Goal: Use online tool/utility: Utilize a website feature to perform a specific function

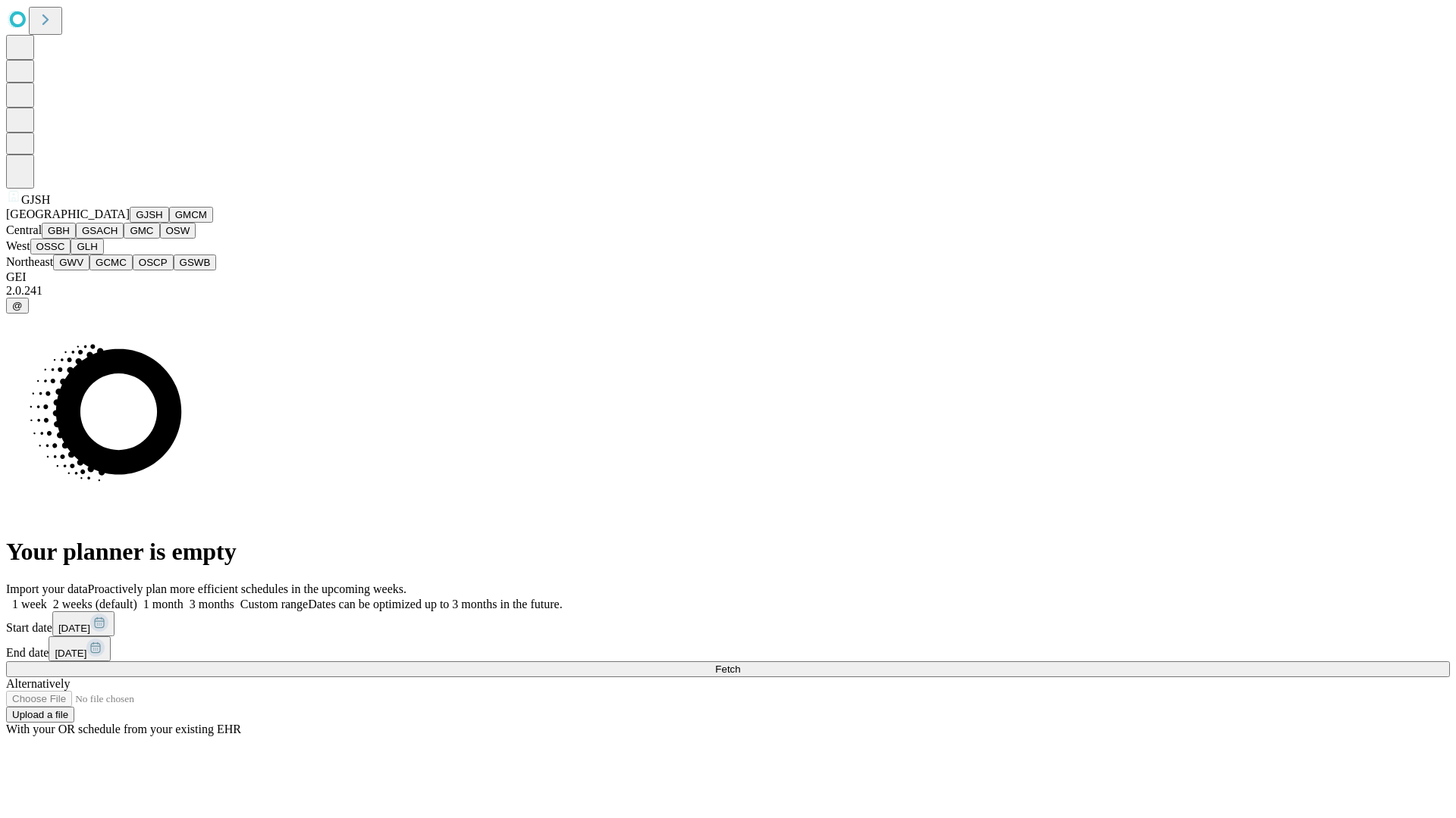
click at [129, 223] on button "GJSH" at bounding box center [148, 214] width 39 height 16
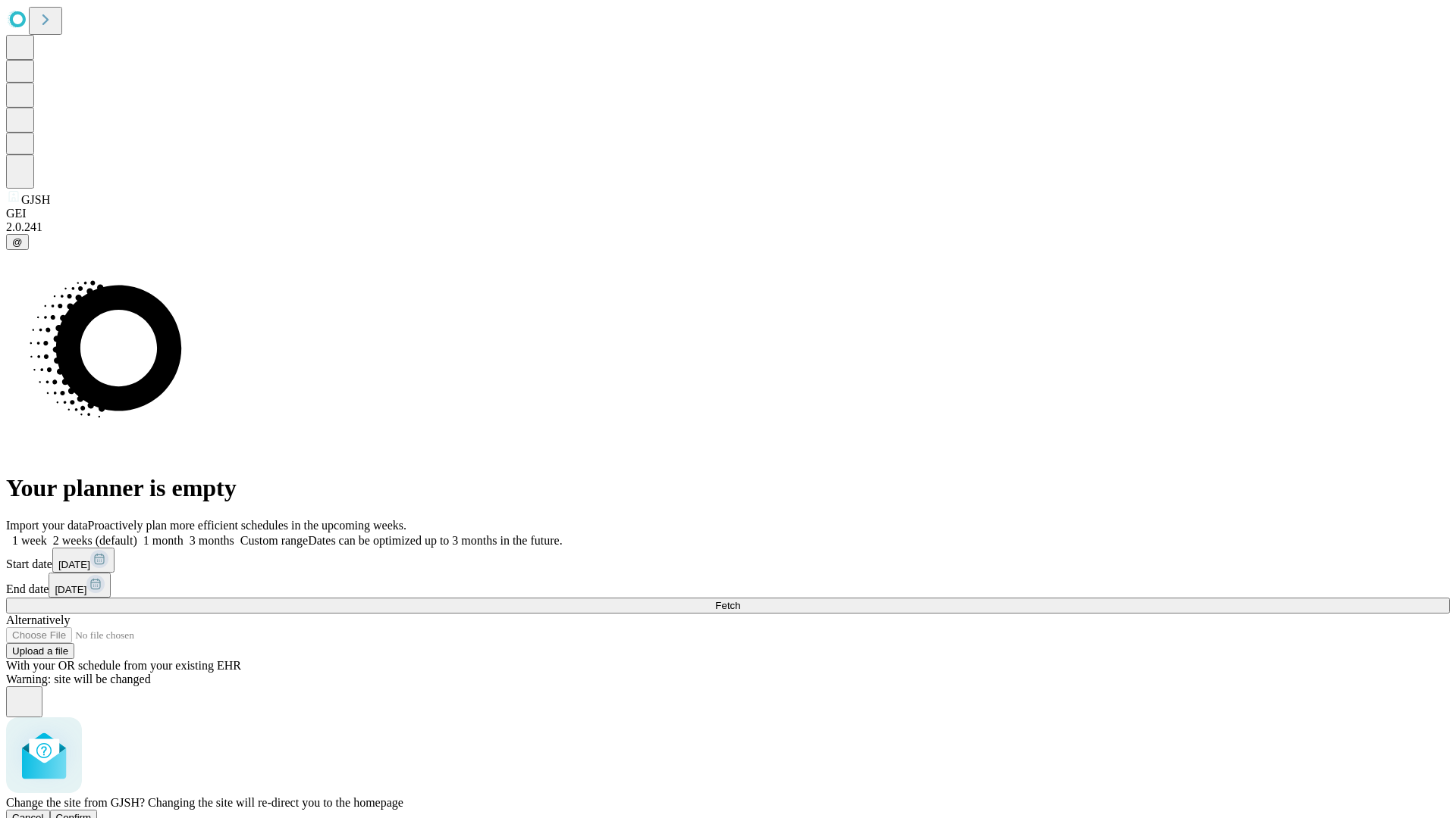
click at [92, 812] on span "Confirm" at bounding box center [74, 818] width 35 height 11
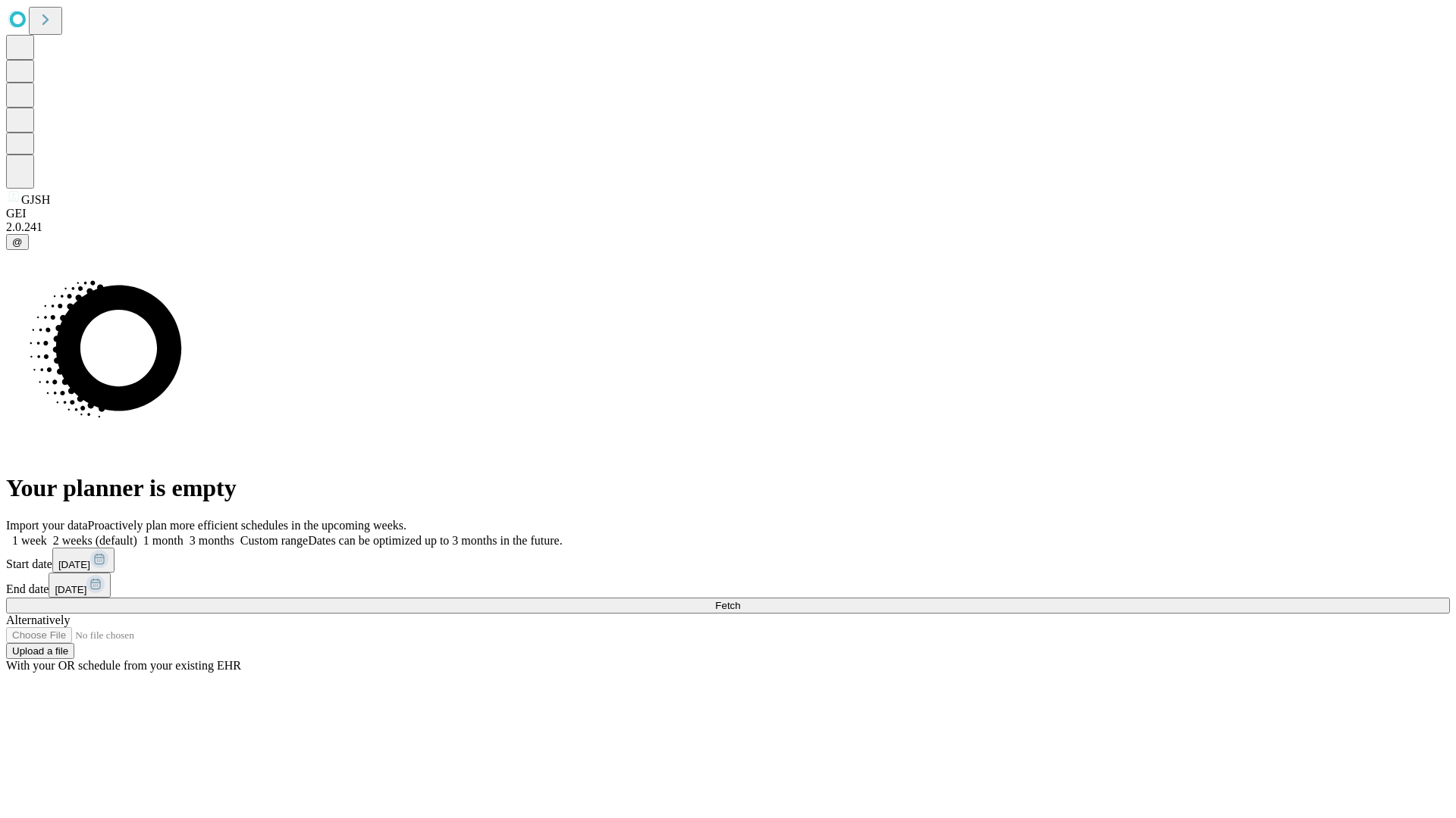
click at [137, 534] on label "2 weeks (default)" at bounding box center [92, 540] width 90 height 12
click at [740, 600] on span "Fetch" at bounding box center [728, 606] width 25 height 11
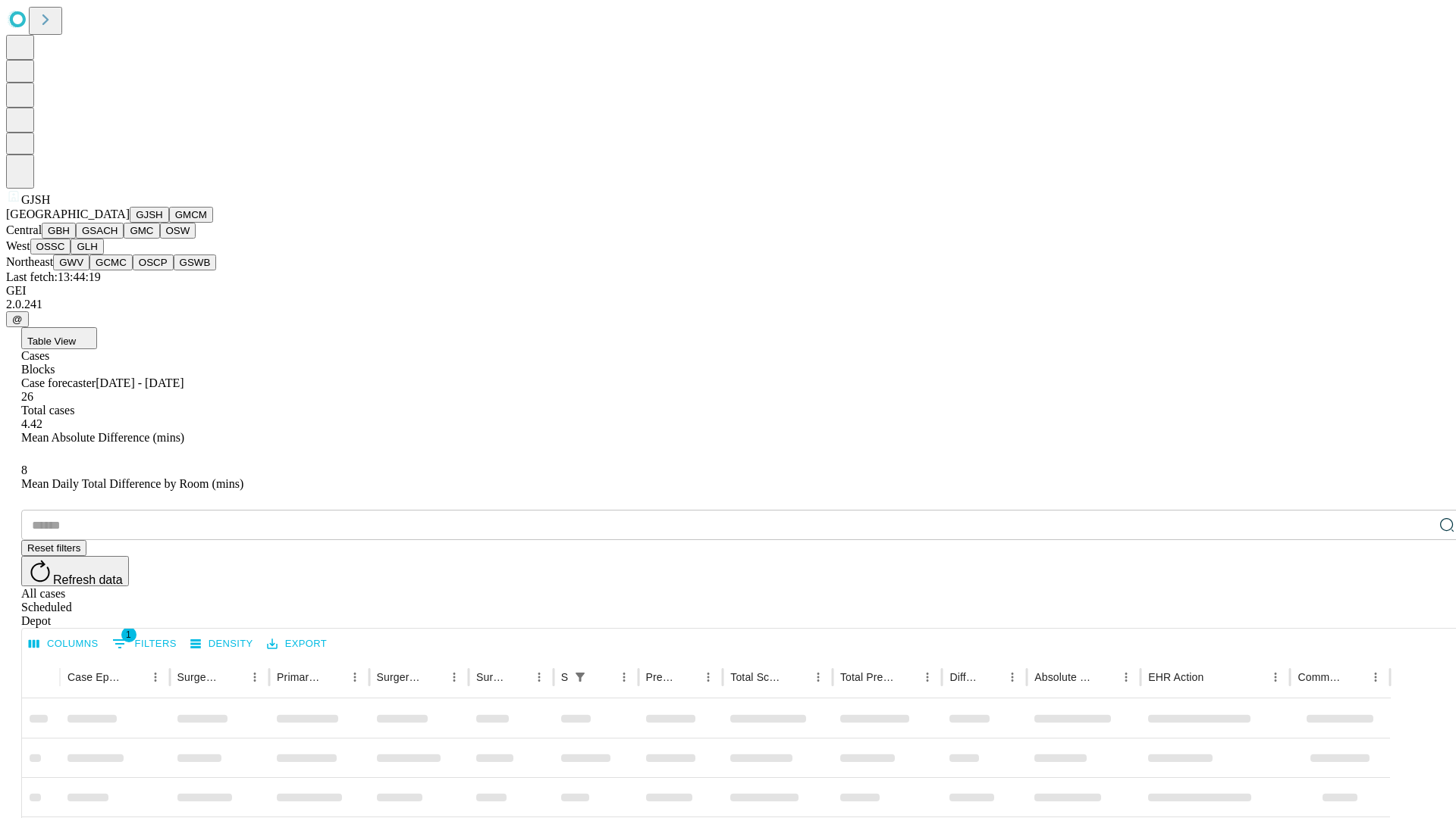
click at [169, 223] on button "GMCM" at bounding box center [191, 214] width 44 height 16
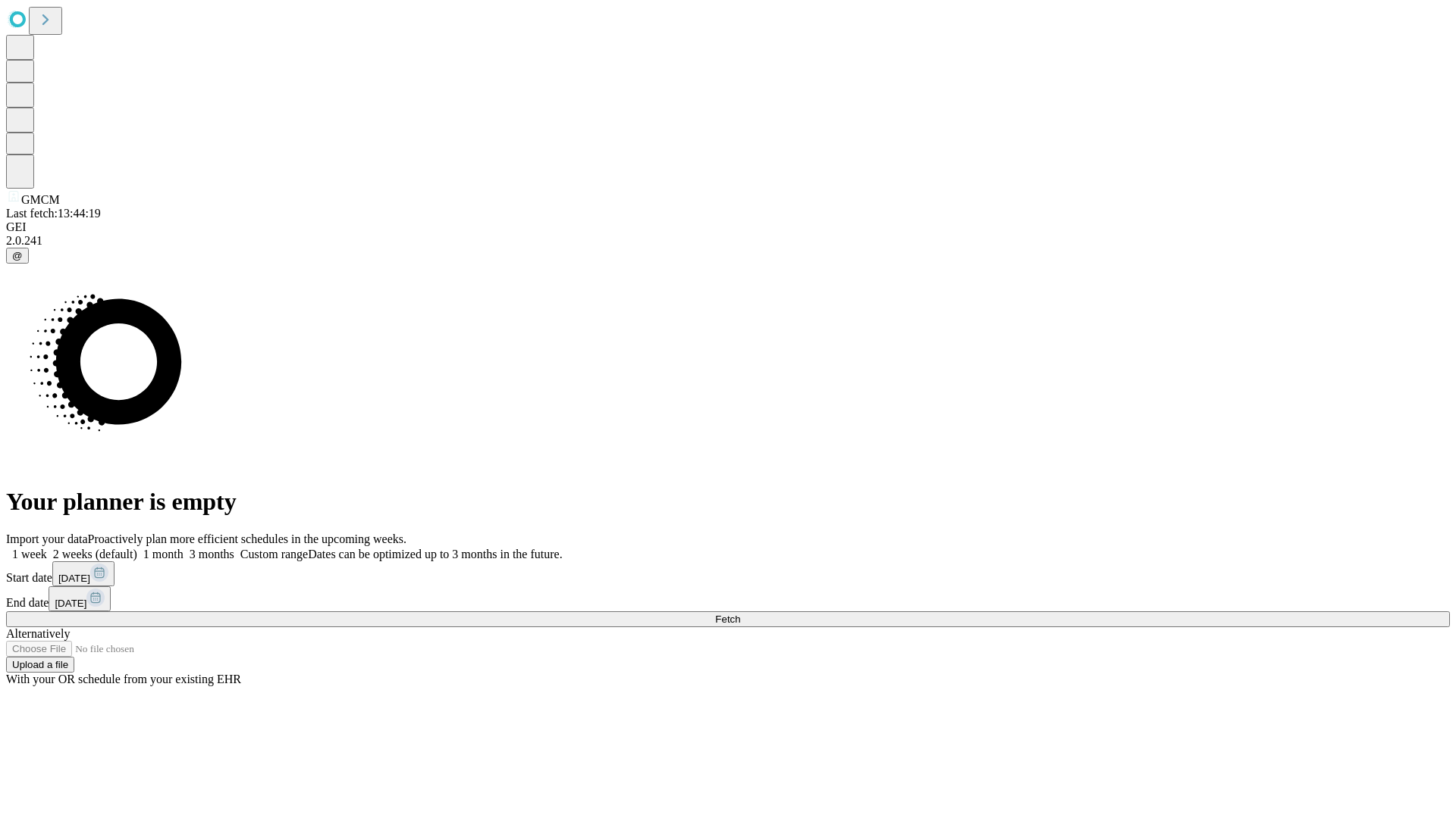
click at [137, 548] on label "2 weeks (default)" at bounding box center [92, 554] width 90 height 12
click at [740, 614] on span "Fetch" at bounding box center [728, 620] width 25 height 11
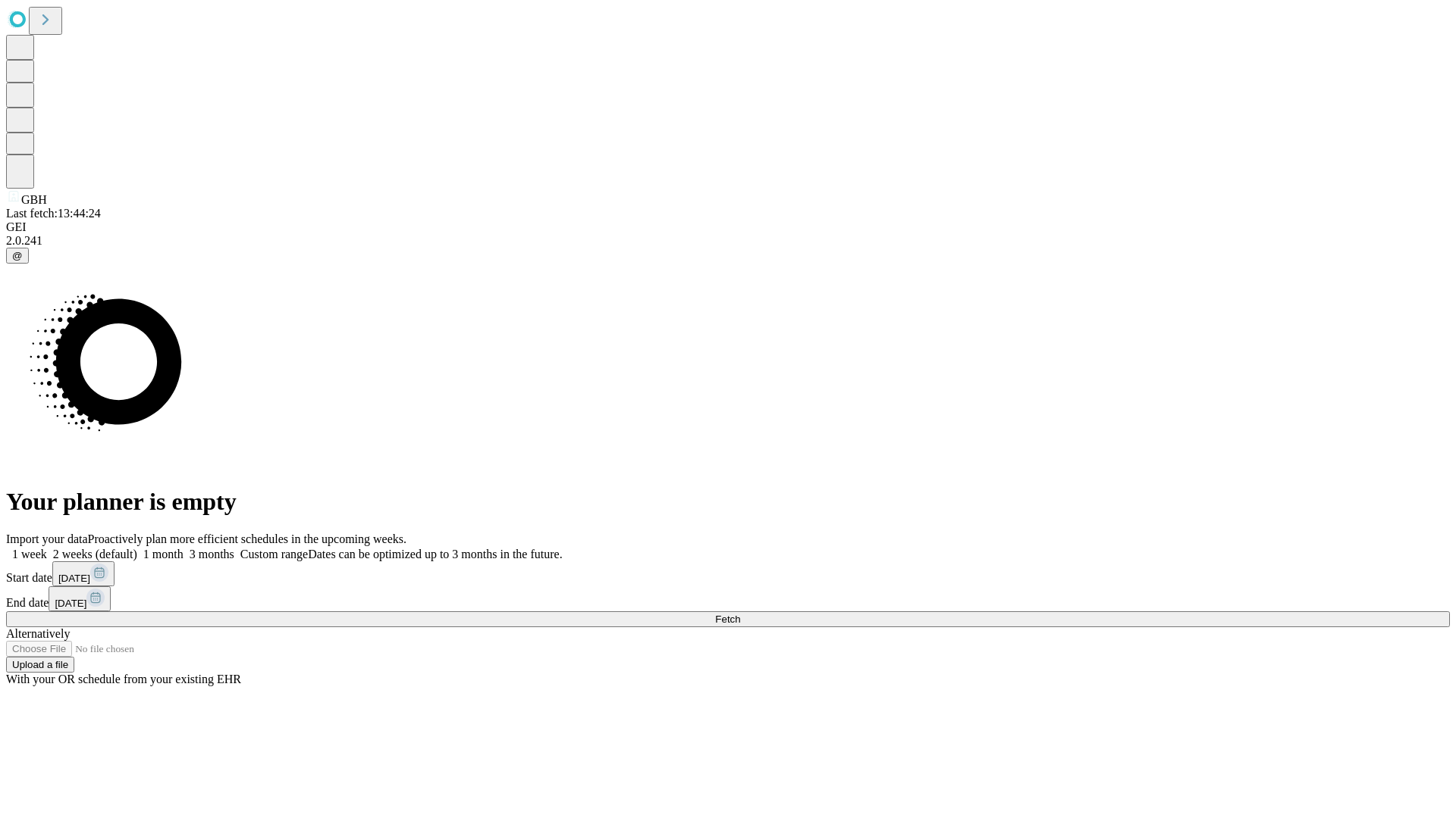
click at [137, 548] on label "2 weeks (default)" at bounding box center [92, 554] width 90 height 12
click at [740, 614] on span "Fetch" at bounding box center [728, 620] width 25 height 11
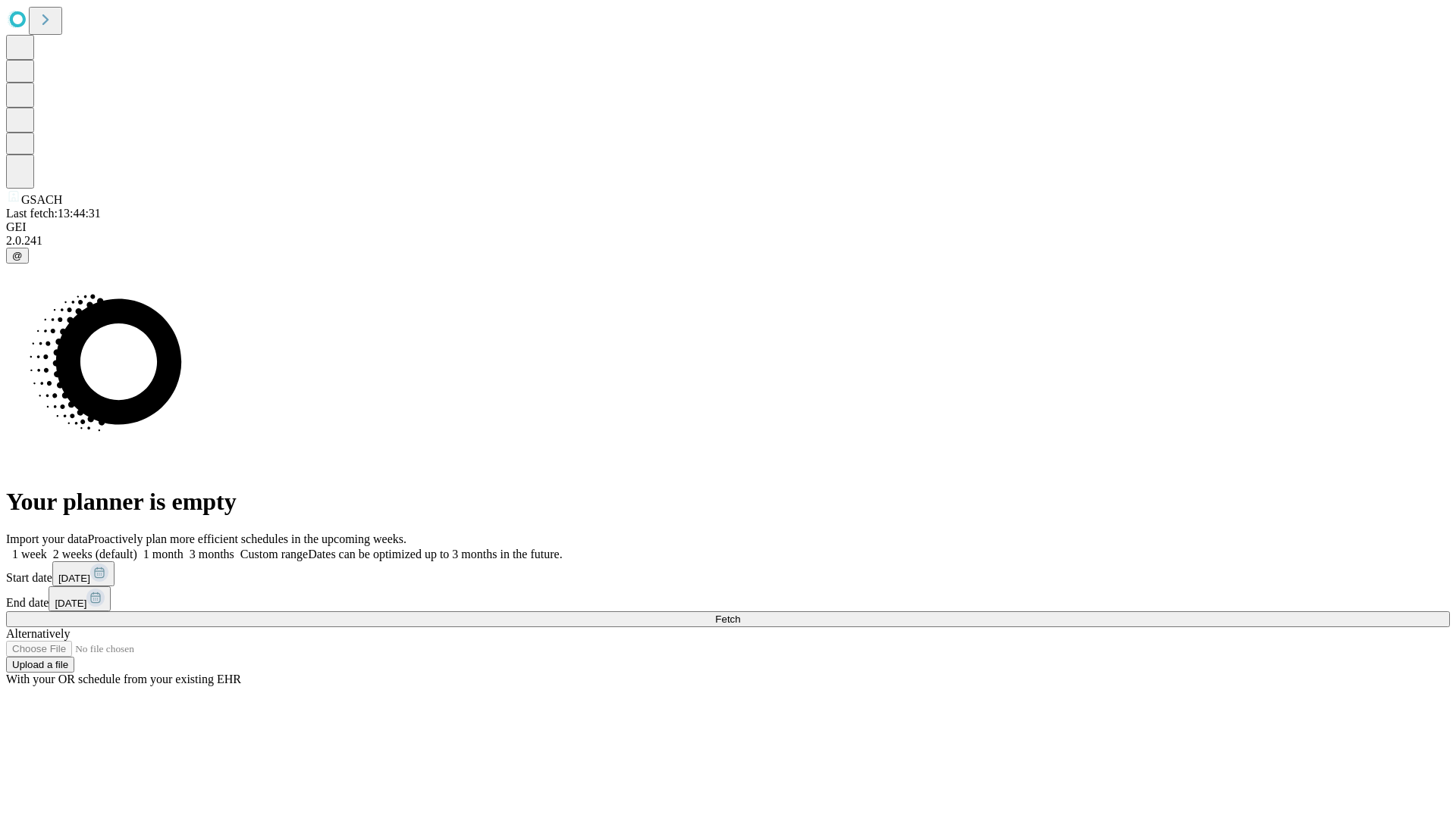
click at [137, 548] on label "2 weeks (default)" at bounding box center [92, 554] width 90 height 12
click at [740, 614] on span "Fetch" at bounding box center [728, 620] width 25 height 11
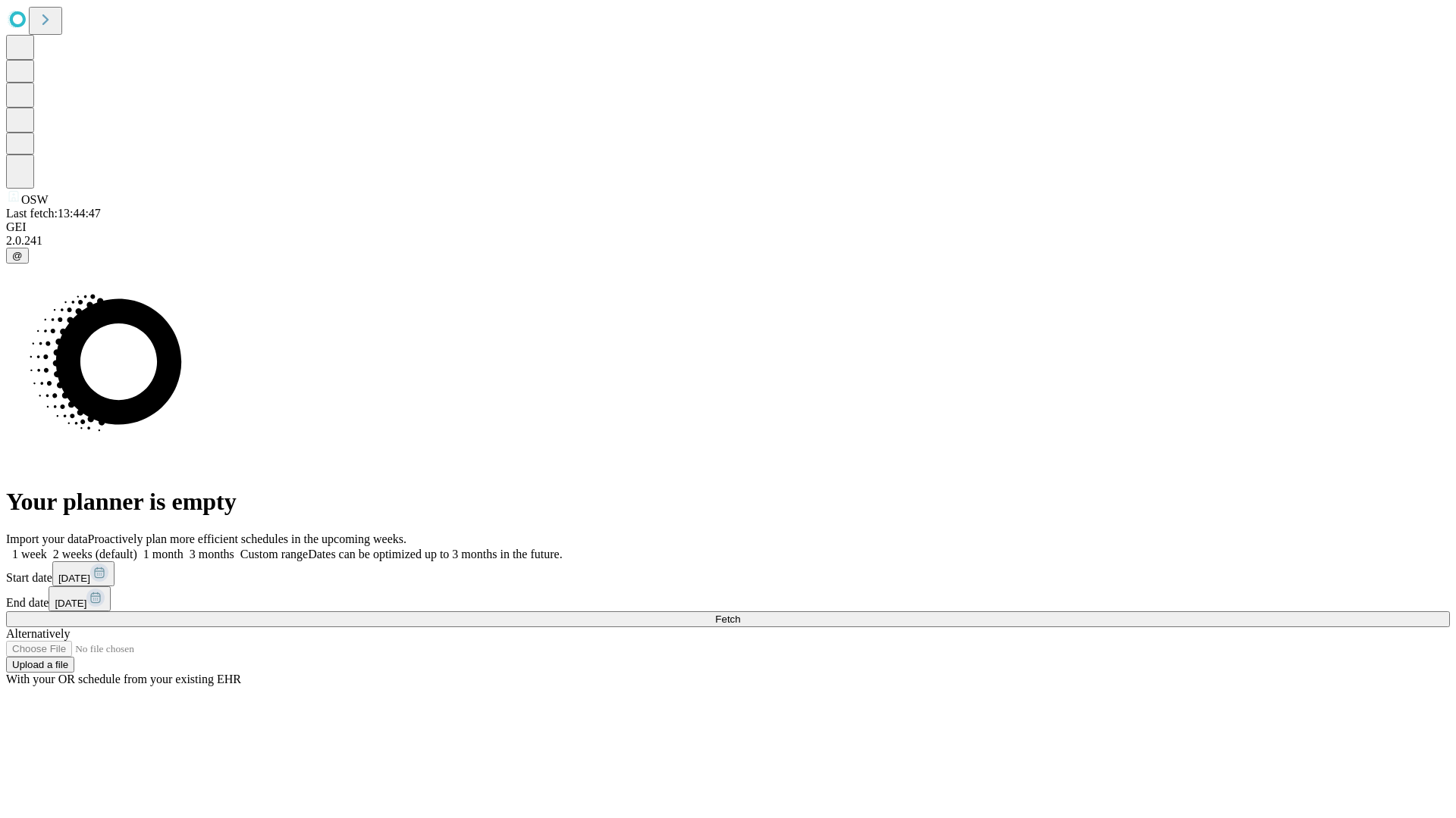
click at [137, 548] on label "2 weeks (default)" at bounding box center [92, 554] width 90 height 12
click at [740, 614] on span "Fetch" at bounding box center [728, 620] width 25 height 11
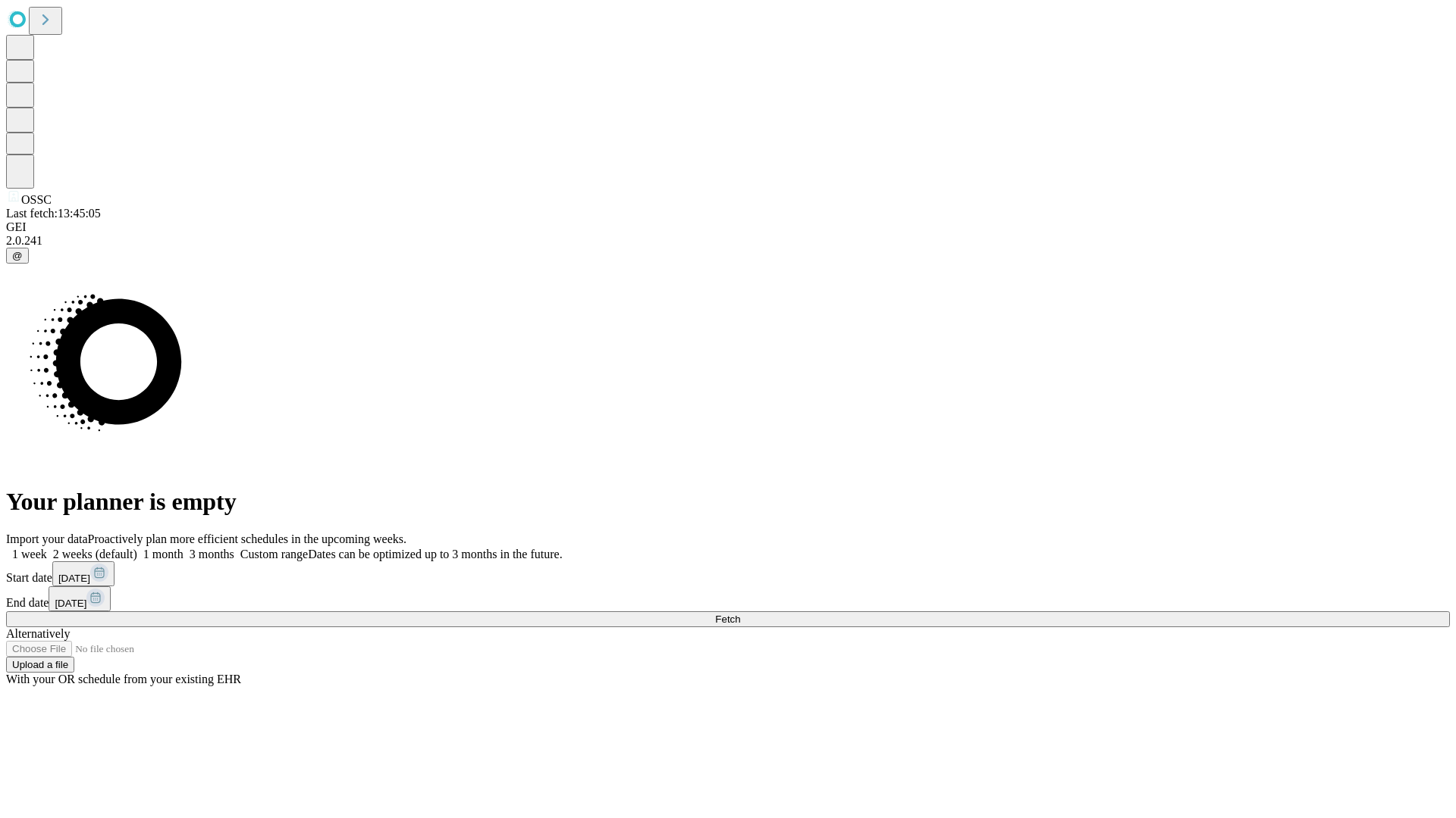
click at [137, 548] on label "2 weeks (default)" at bounding box center [92, 554] width 90 height 12
click at [740, 614] on span "Fetch" at bounding box center [728, 620] width 25 height 11
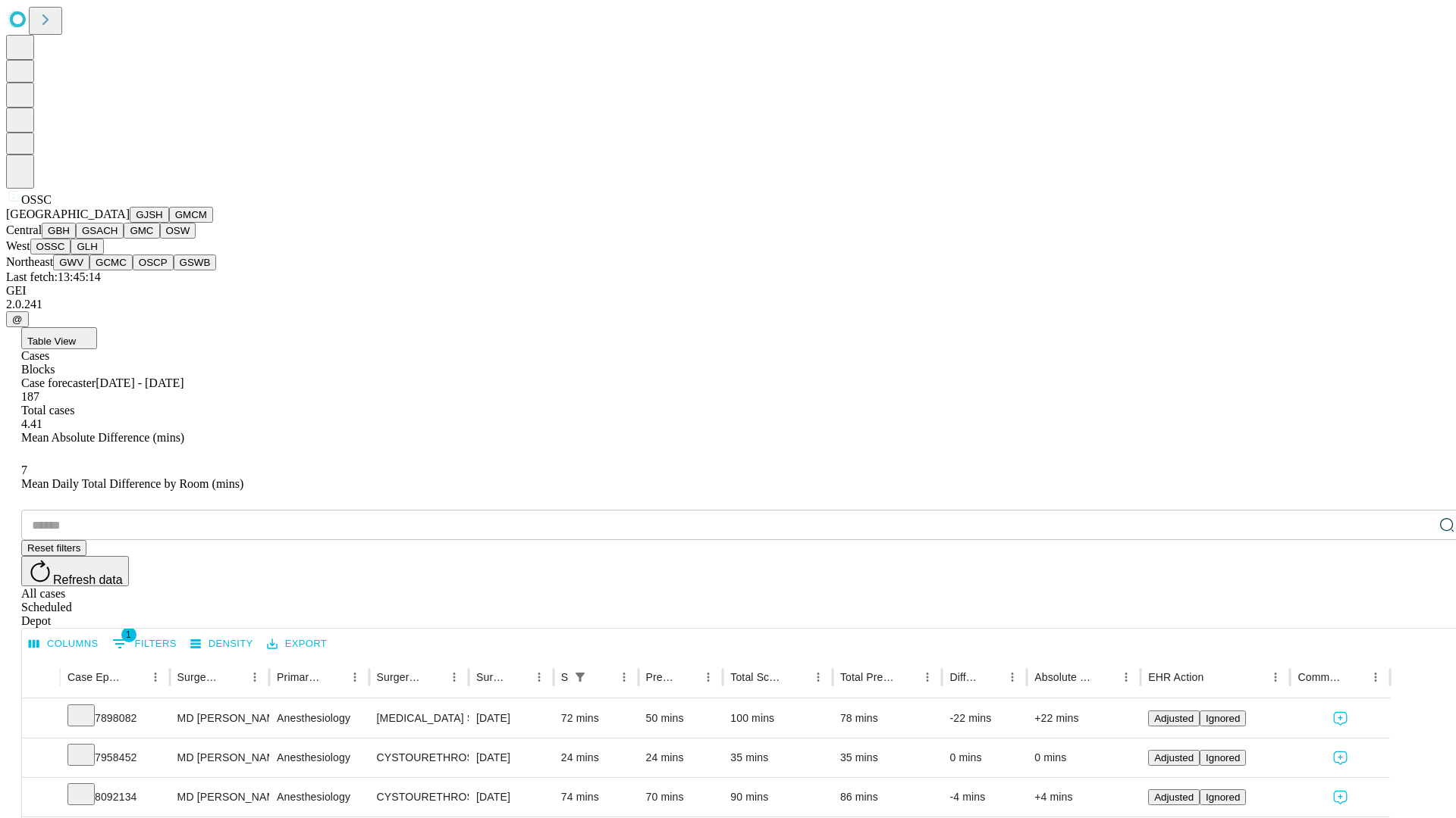
click at [103, 254] on button "GLH" at bounding box center [87, 246] width 33 height 16
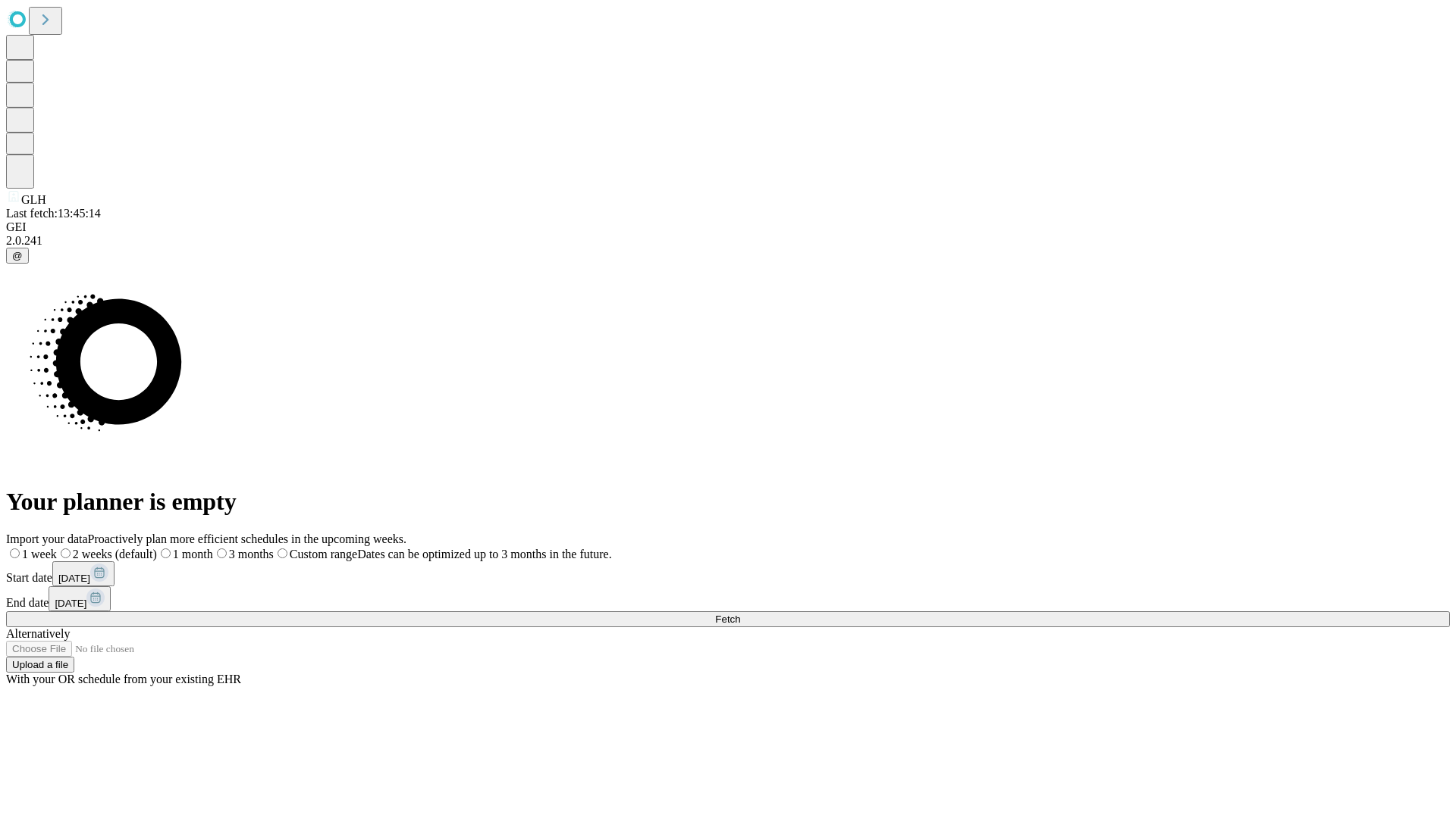
click at [157, 548] on label "2 weeks (default)" at bounding box center [106, 554] width 101 height 12
click at [740, 614] on span "Fetch" at bounding box center [728, 620] width 25 height 11
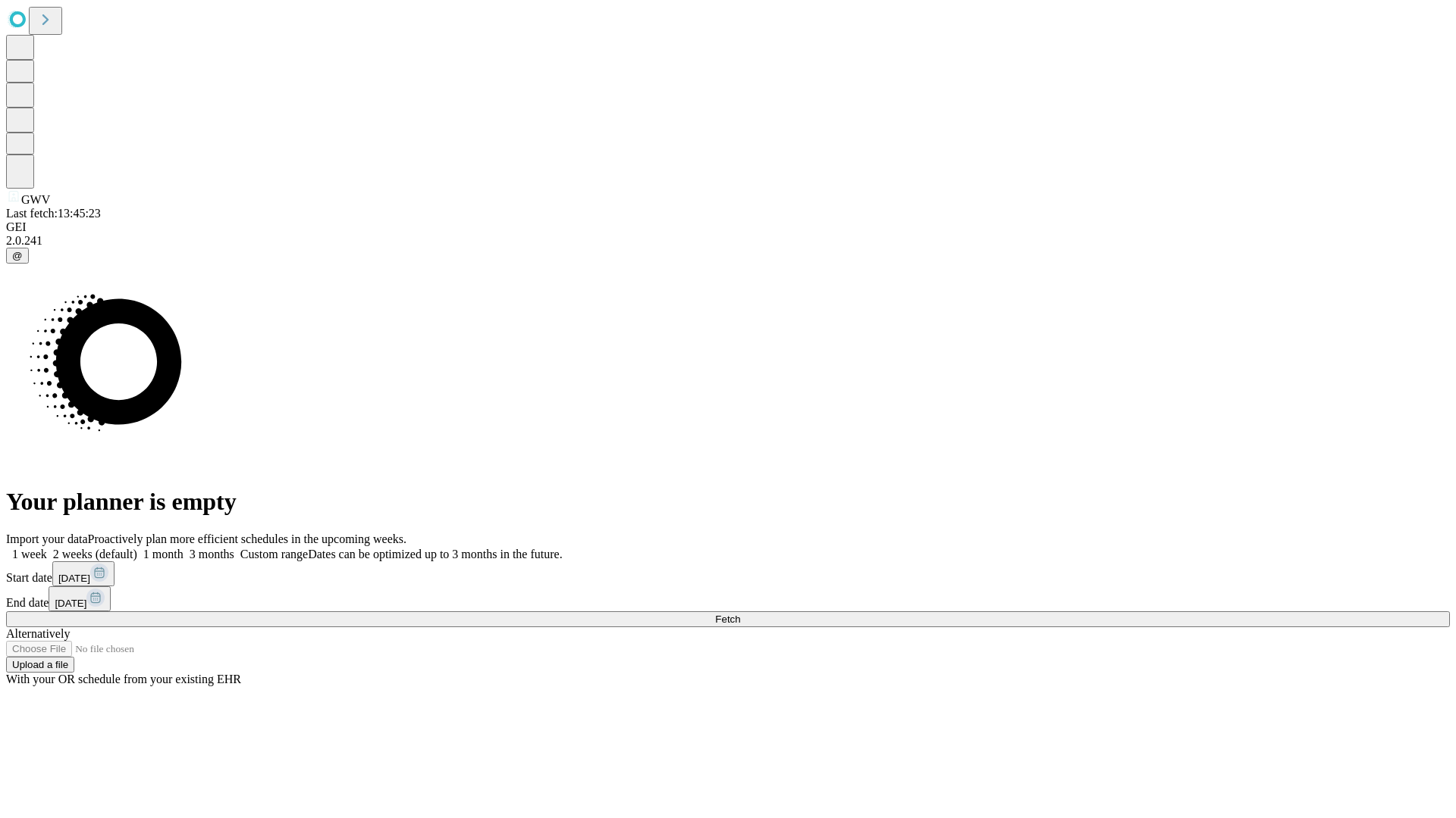
click at [137, 548] on label "2 weeks (default)" at bounding box center [92, 554] width 90 height 12
click at [740, 614] on span "Fetch" at bounding box center [728, 620] width 25 height 11
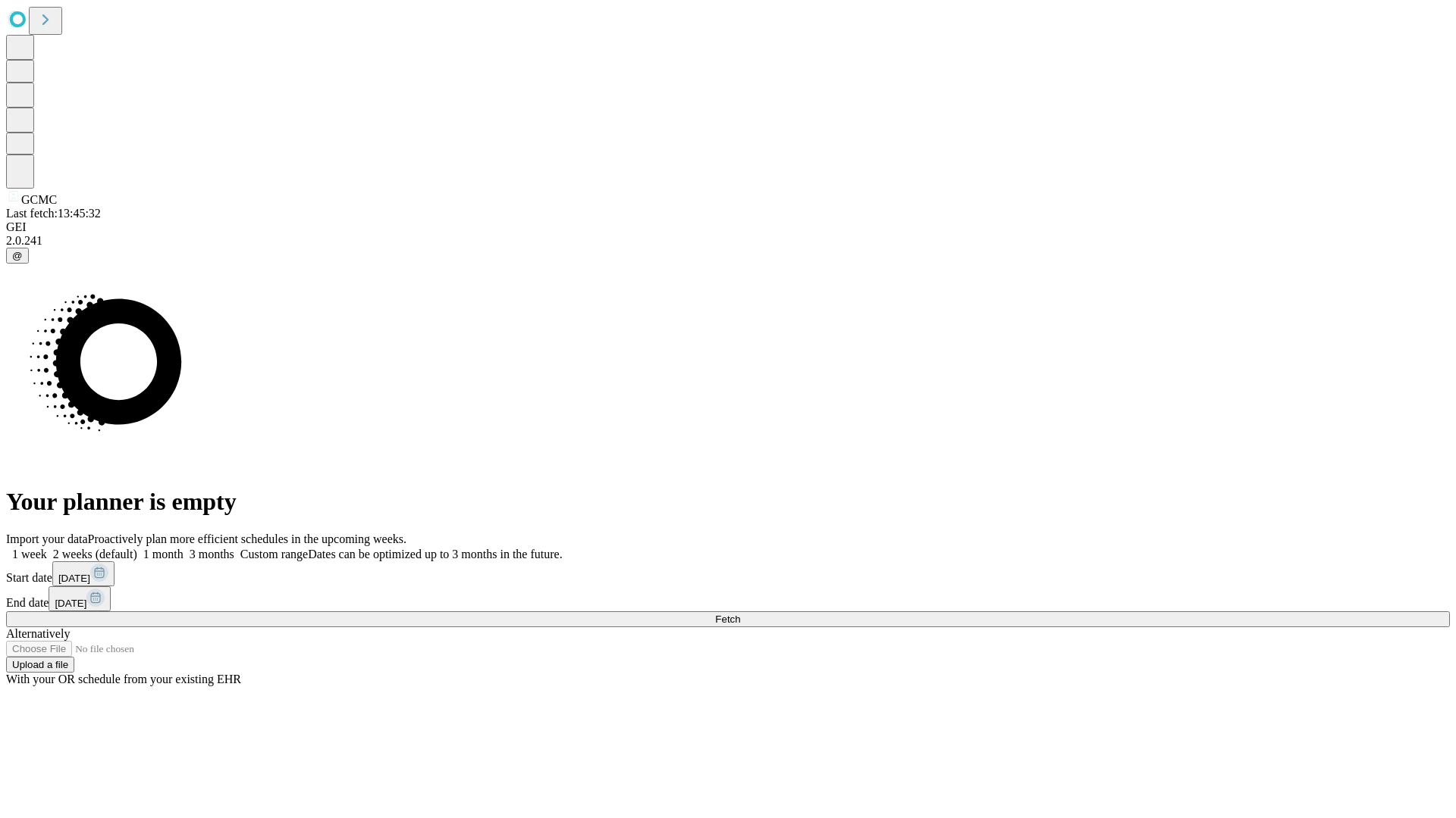
click at [137, 548] on label "2 weeks (default)" at bounding box center [92, 554] width 90 height 12
click at [740, 614] on span "Fetch" at bounding box center [728, 620] width 25 height 11
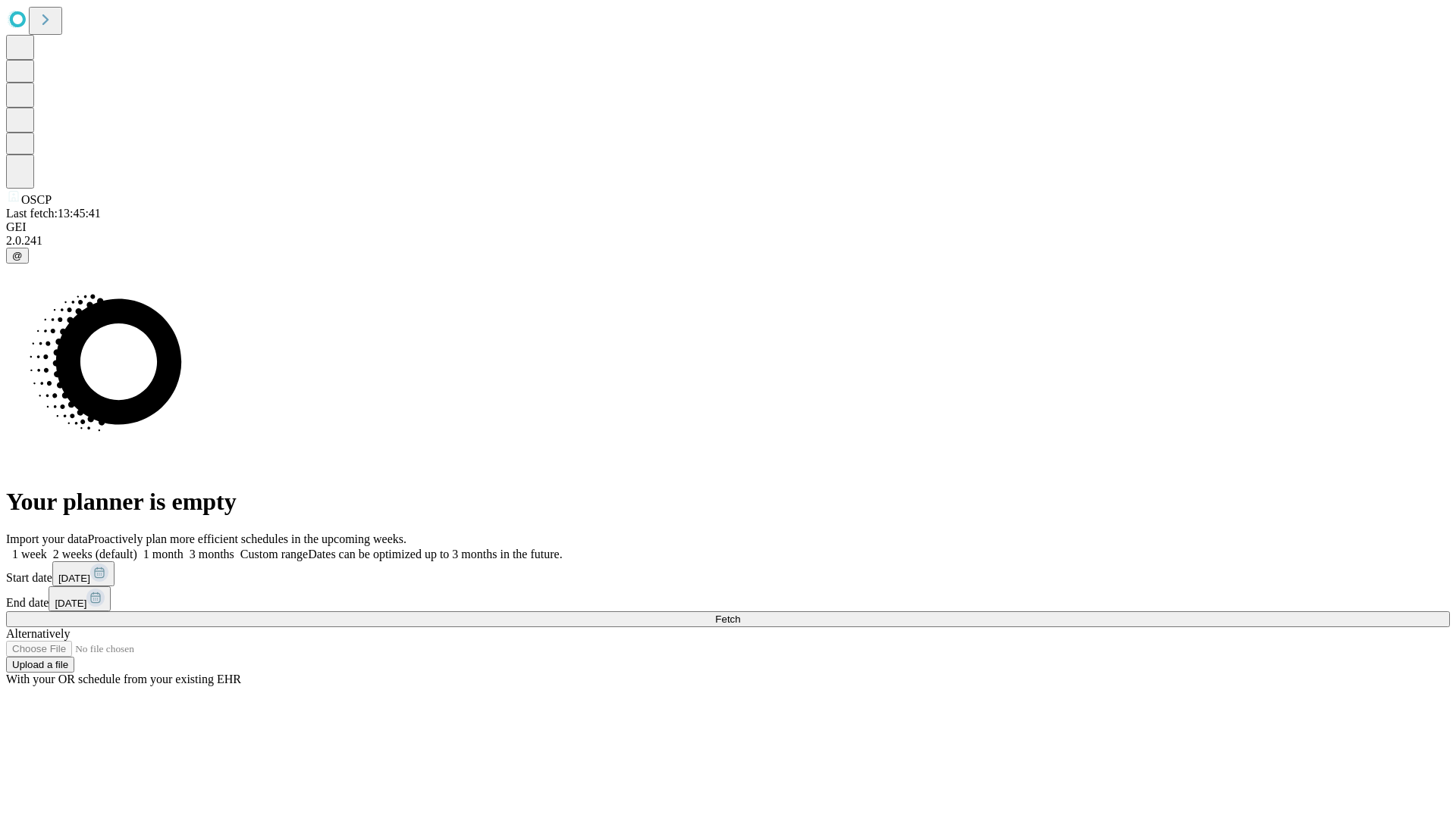
click at [137, 548] on label "2 weeks (default)" at bounding box center [92, 554] width 90 height 12
click at [740, 614] on span "Fetch" at bounding box center [728, 620] width 25 height 11
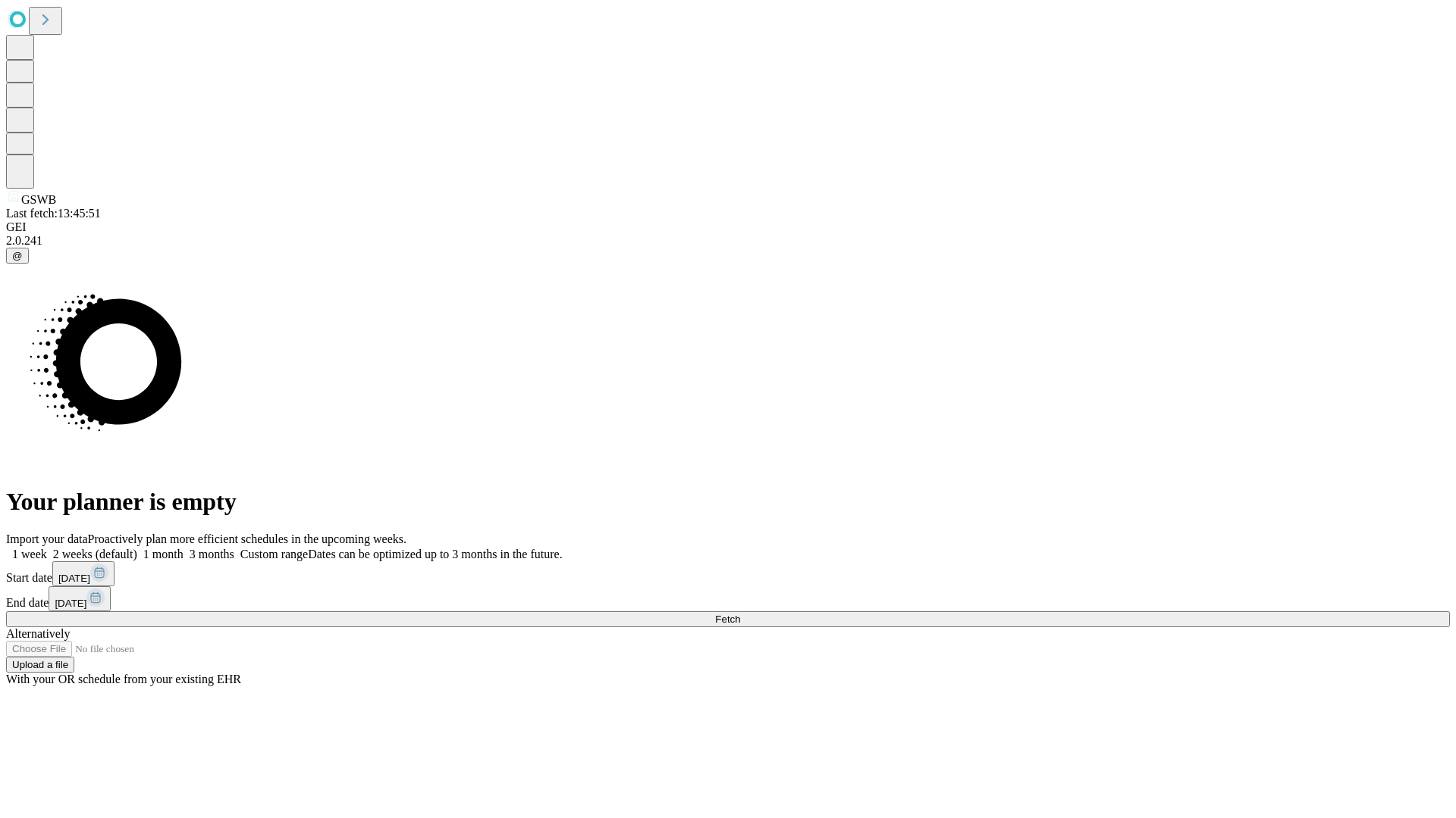
click at [740, 614] on span "Fetch" at bounding box center [728, 620] width 25 height 11
